Goal: Task Accomplishment & Management: Use online tool/utility

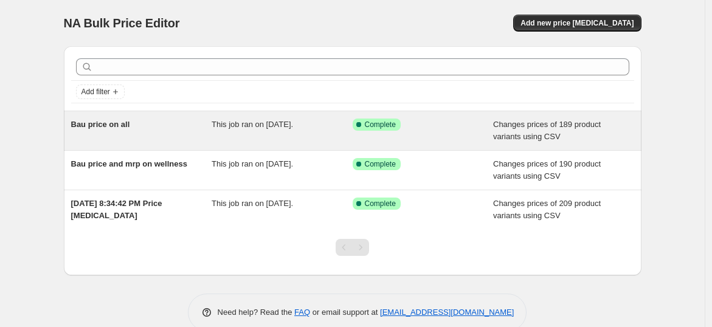
click at [310, 129] on div "This job ran on [DATE]." at bounding box center [281, 131] width 141 height 24
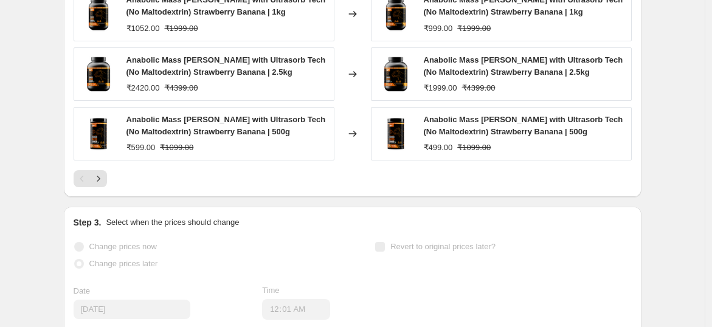
scroll to position [704, 0]
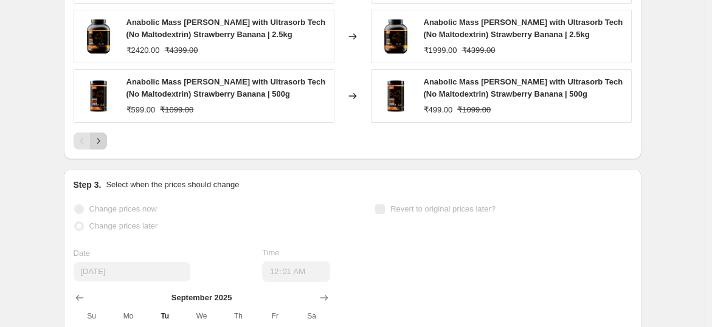
click at [101, 137] on icon "Next" at bounding box center [98, 141] width 12 height 12
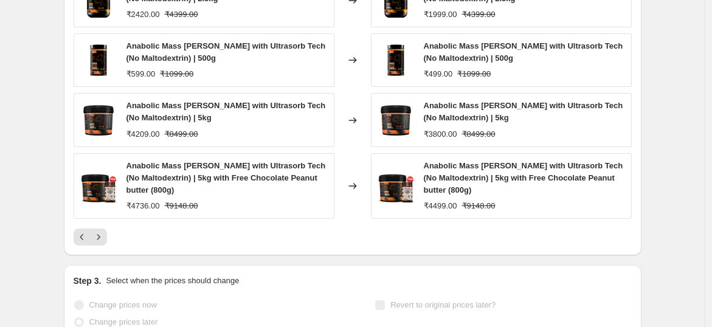
scroll to position [633, 0]
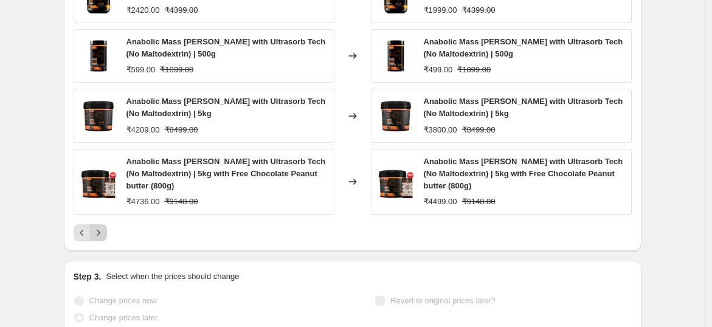
click at [102, 230] on icon "Next" at bounding box center [98, 233] width 12 height 12
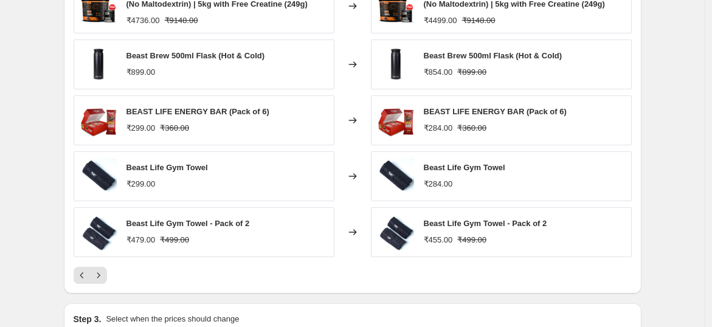
scroll to position [564, 0]
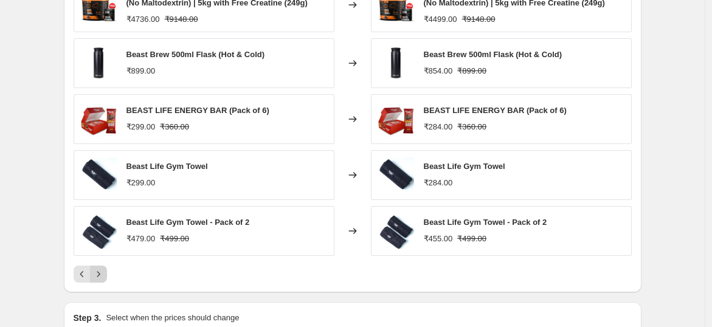
click at [100, 271] on icon "Next" at bounding box center [98, 274] width 12 height 12
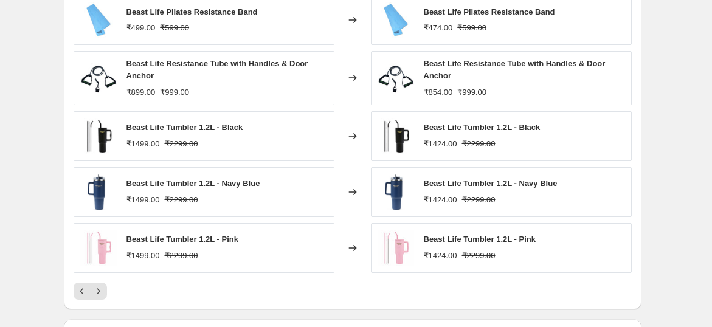
scroll to position [556, 0]
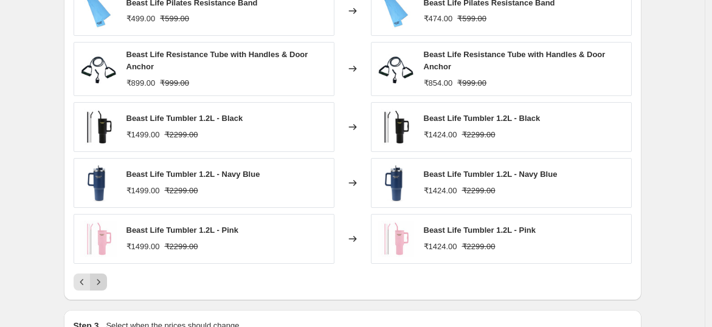
click at [104, 277] on icon "Next" at bounding box center [98, 282] width 12 height 12
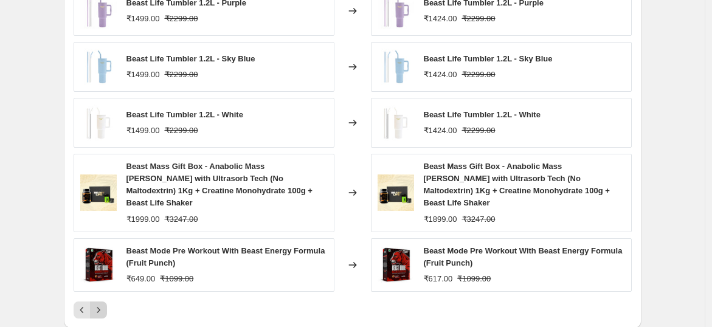
click at [100, 304] on icon "Next" at bounding box center [98, 310] width 12 height 12
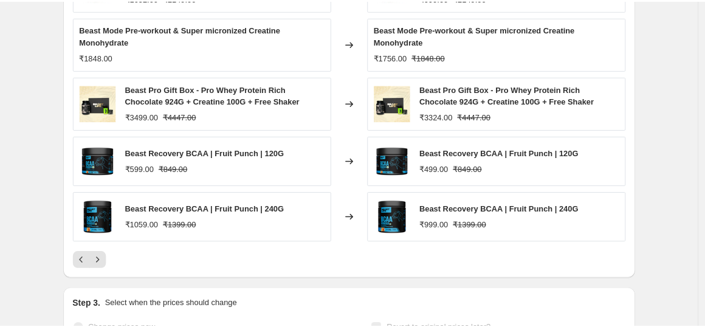
scroll to position [614, 0]
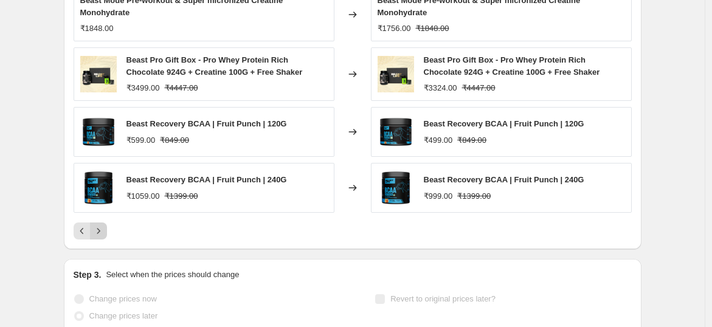
click at [103, 233] on icon "Next" at bounding box center [98, 231] width 12 height 12
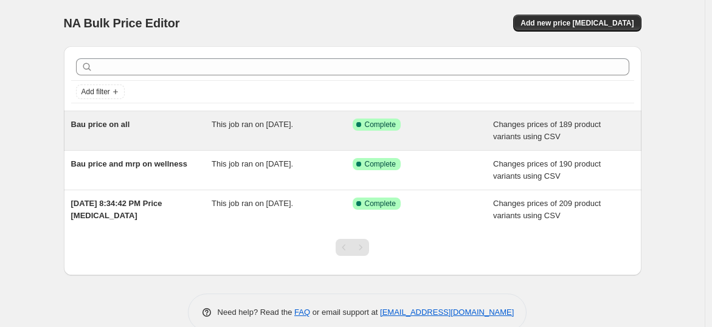
click at [136, 129] on div "Bau price on all" at bounding box center [141, 131] width 141 height 24
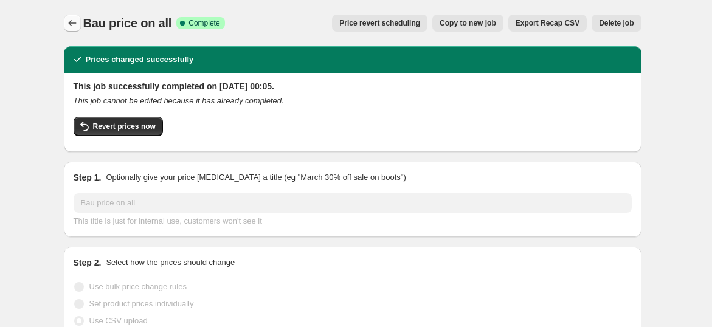
click at [74, 21] on icon "Price change jobs" at bounding box center [72, 23] width 8 height 6
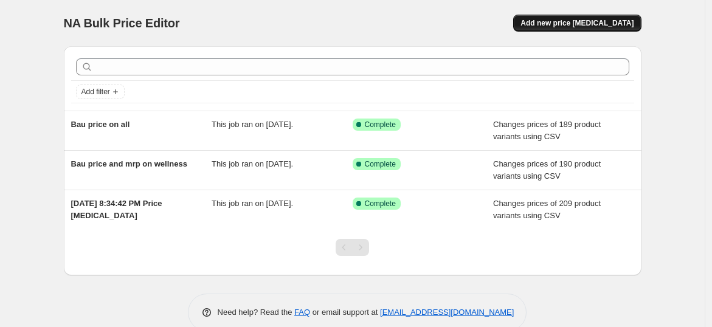
click at [599, 28] on button "Add new price [MEDICAL_DATA]" at bounding box center [577, 23] width 128 height 17
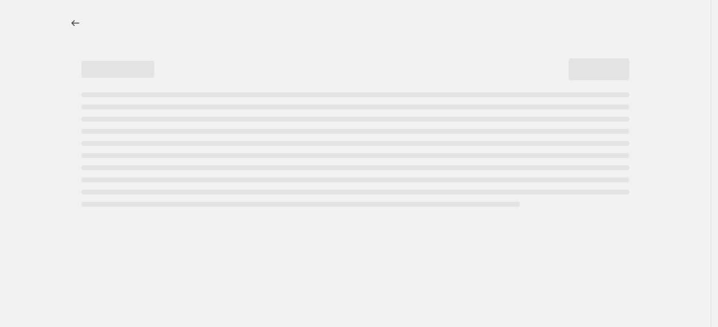
select select "percentage"
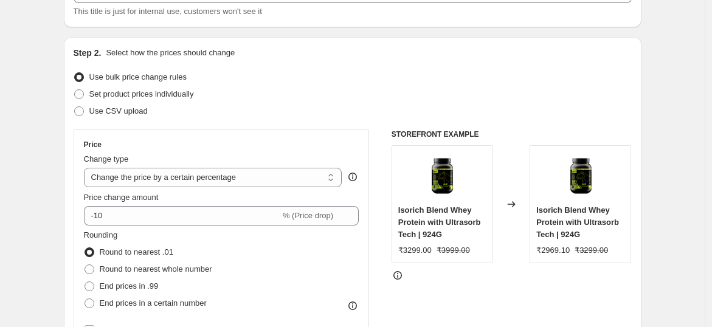
scroll to position [97, 0]
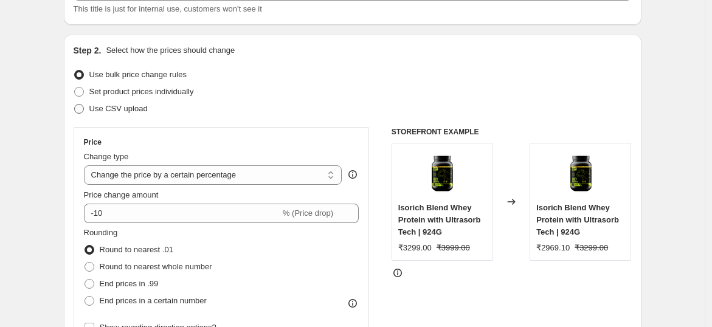
click at [125, 109] on span "Use CSV upload" at bounding box center [118, 108] width 58 height 9
click at [75, 105] on input "Use CSV upload" at bounding box center [74, 104] width 1 height 1
radio input "true"
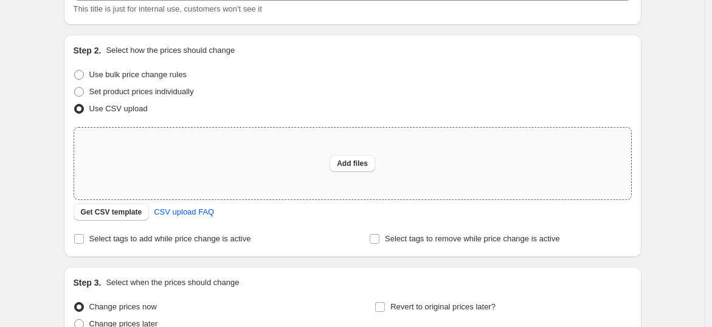
click at [354, 174] on div "Add files" at bounding box center [352, 164] width 557 height 72
type input "C:\fakepath\csv_template_user_62473.csv"
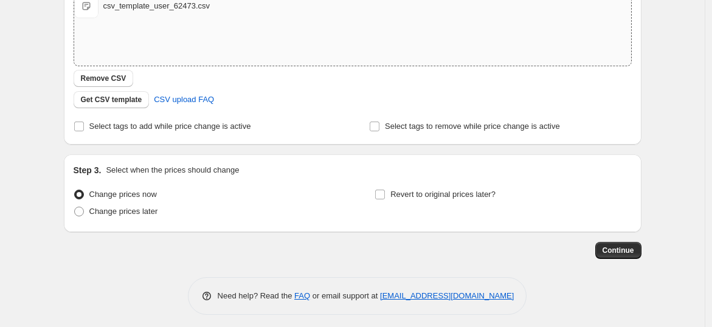
scroll to position [233, 0]
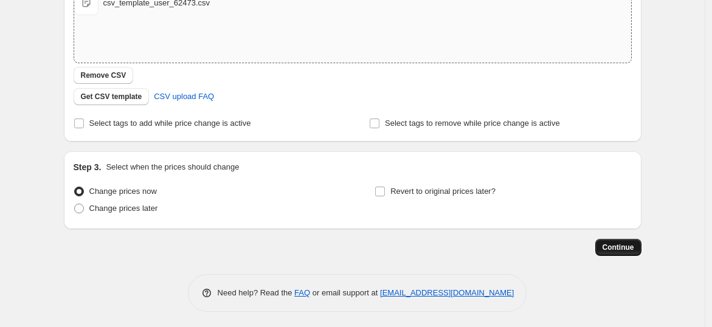
click at [608, 246] on span "Continue" at bounding box center [618, 247] width 32 height 10
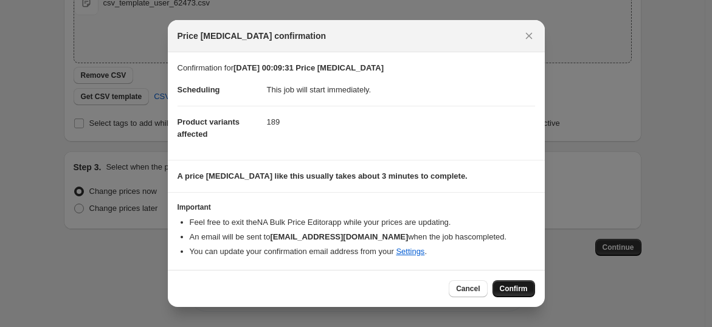
click at [515, 284] on span "Confirm" at bounding box center [514, 289] width 28 height 10
